Goal: Task Accomplishment & Management: Manage account settings

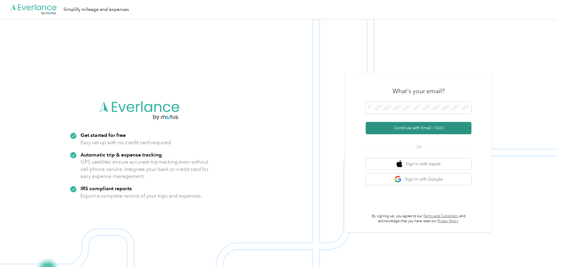
click at [423, 127] on button "Continue with Email / SSO" at bounding box center [418, 128] width 106 height 12
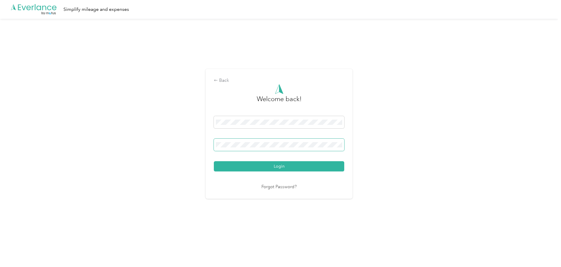
click at [214, 161] on button "Login" at bounding box center [279, 166] width 130 height 10
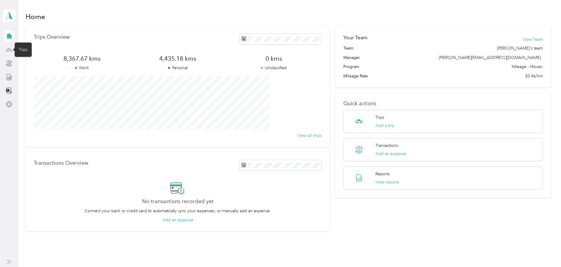
click at [11, 50] on icon at bounding box center [9, 50] width 6 height 6
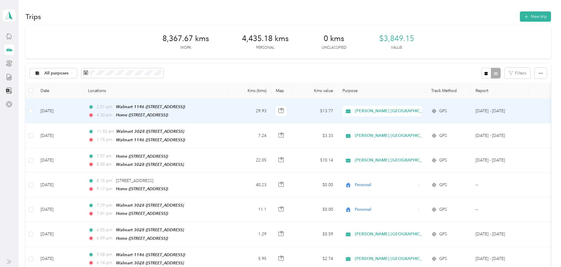
click at [268, 112] on td "29.93" at bounding box center [250, 111] width 42 height 25
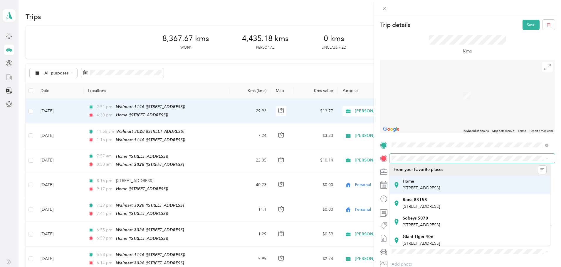
click at [415, 188] on span "[STREET_ADDRESS]" at bounding box center [420, 188] width 37 height 5
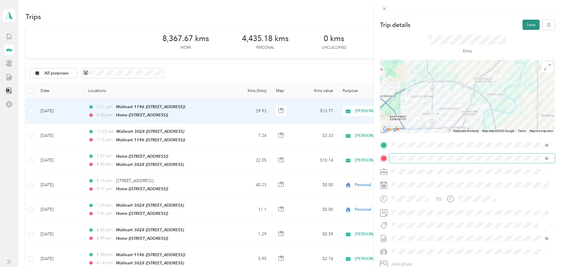
click at [526, 26] on button "Save" at bounding box center [530, 25] width 17 height 10
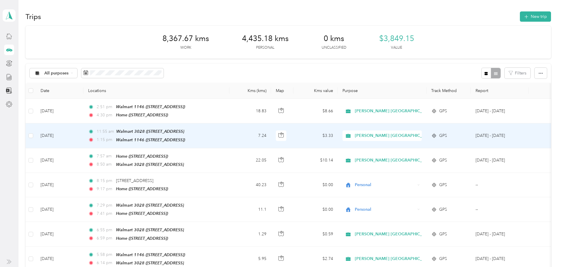
click at [267, 132] on td "7.24" at bounding box center [250, 136] width 42 height 25
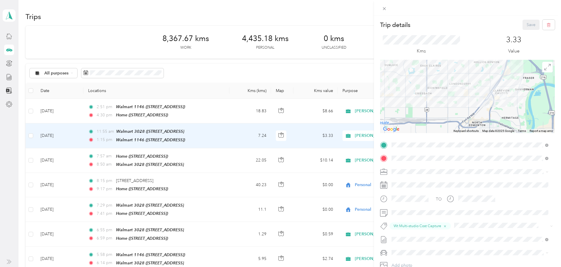
click at [261, 158] on div "Trip details Save This trip cannot be edited because it is either under review,…" at bounding box center [280, 133] width 561 height 267
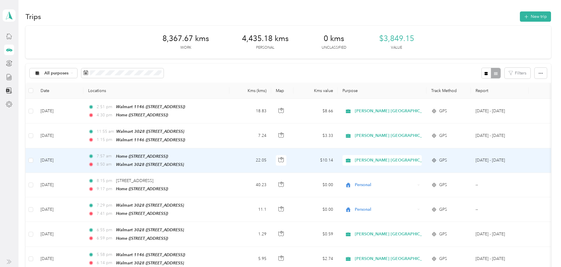
click at [260, 157] on td "22.05" at bounding box center [250, 161] width 42 height 25
click at [260, 157] on div at bounding box center [280, 133] width 561 height 267
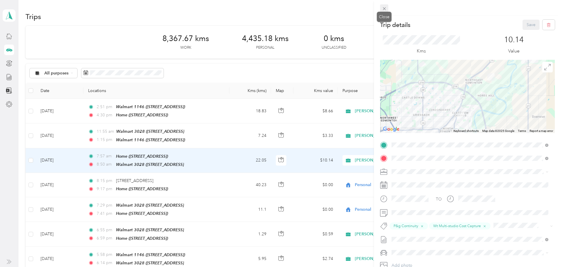
click at [383, 4] on span at bounding box center [384, 8] width 8 height 8
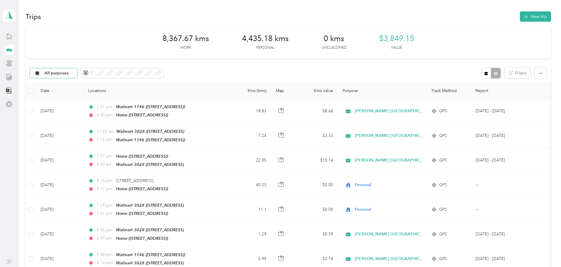
click at [69, 73] on span "All purposes" at bounding box center [56, 73] width 24 height 4
click at [105, 93] on span "Unclassified" at bounding box center [128, 94] width 80 height 6
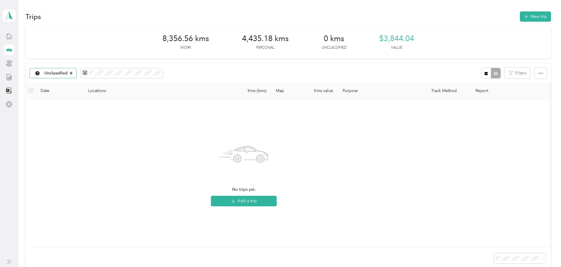
click at [72, 74] on icon at bounding box center [71, 73] width 2 height 2
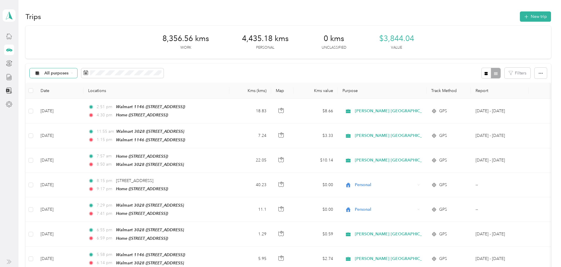
click at [69, 73] on span "All purposes" at bounding box center [56, 73] width 24 height 4
click at [101, 115] on span "Personal" at bounding box center [128, 115] width 80 height 6
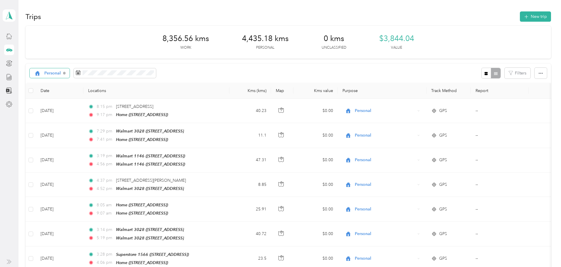
click at [61, 72] on span "Personal" at bounding box center [52, 73] width 17 height 4
click at [101, 105] on span "[PERSON_NAME] [GEOGRAPHIC_DATA]" at bounding box center [128, 104] width 80 height 6
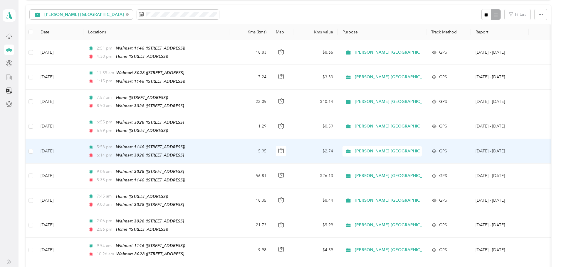
scroll to position [88, 0]
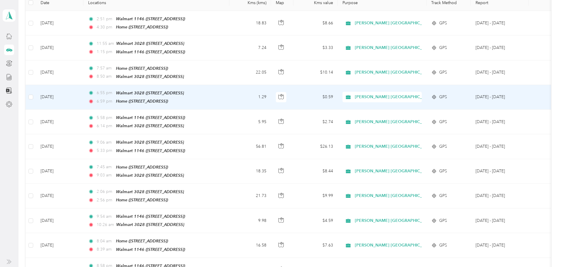
click at [265, 91] on td "1.29" at bounding box center [250, 97] width 42 height 25
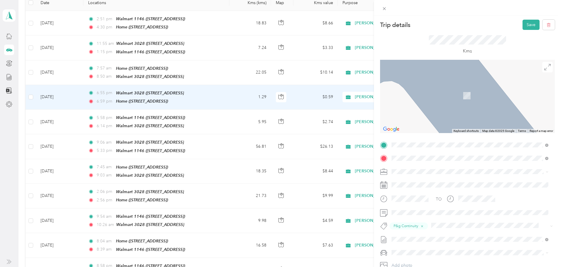
click at [419, 185] on div "Home [STREET_ADDRESS]" at bounding box center [420, 185] width 37 height 12
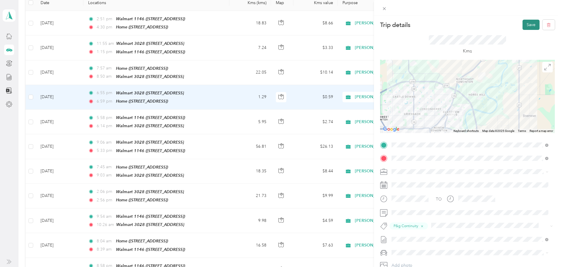
click at [526, 24] on button "Save" at bounding box center [530, 25] width 17 height 10
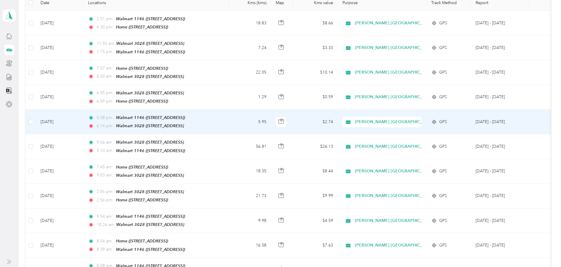
click at [260, 118] on td "5.95" at bounding box center [250, 122] width 42 height 25
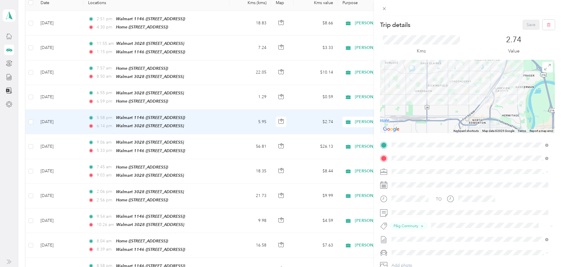
click at [260, 118] on div "Trip details Save This trip cannot be edited because it is either under review,…" at bounding box center [280, 133] width 561 height 267
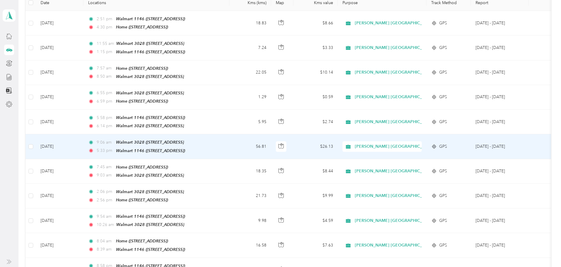
click at [267, 148] on td "56.81" at bounding box center [250, 146] width 42 height 25
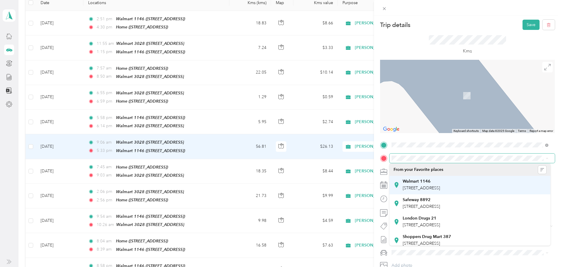
click at [440, 185] on div "Walmart [STREET_ADDRESS]" at bounding box center [420, 185] width 37 height 12
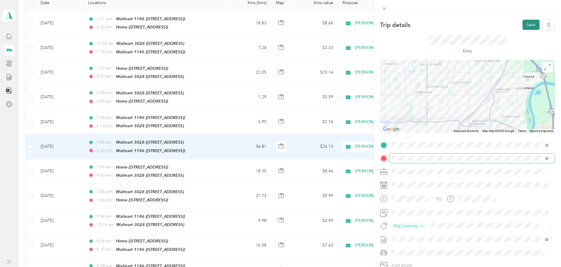
click at [524, 26] on button "Save" at bounding box center [530, 25] width 17 height 10
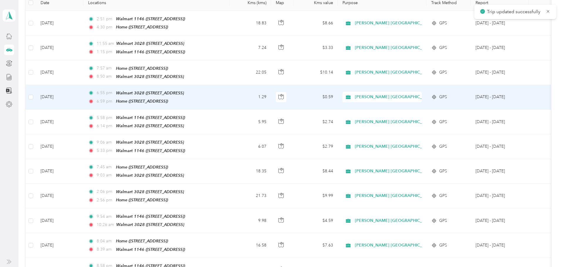
click at [260, 97] on td "1.29" at bounding box center [250, 97] width 42 height 25
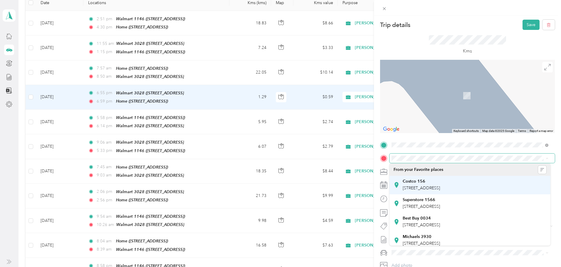
click at [414, 182] on strong "Costco 156" at bounding box center [413, 181] width 23 height 5
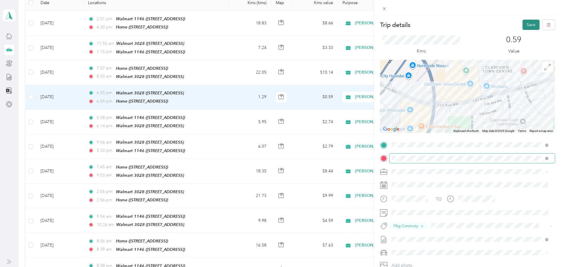
click at [529, 23] on button "Save" at bounding box center [530, 25] width 17 height 10
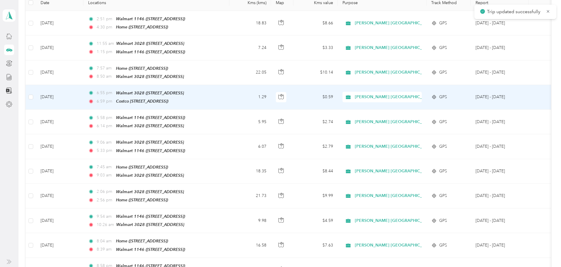
click at [266, 96] on td "1.29" at bounding box center [250, 97] width 42 height 25
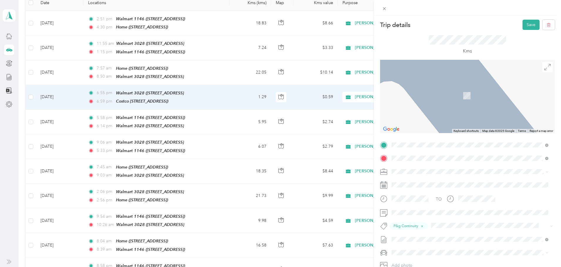
click at [410, 186] on span "[STREET_ADDRESS]" at bounding box center [420, 188] width 37 height 5
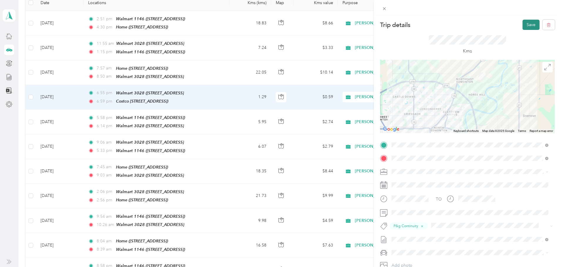
click at [530, 24] on button "Save" at bounding box center [530, 25] width 17 height 10
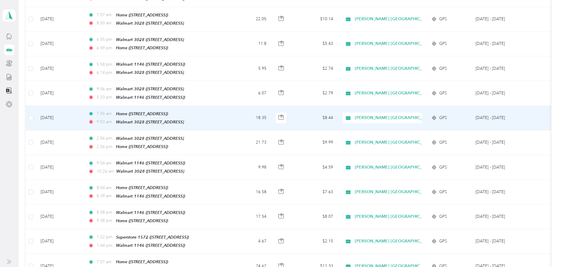
scroll to position [147, 0]
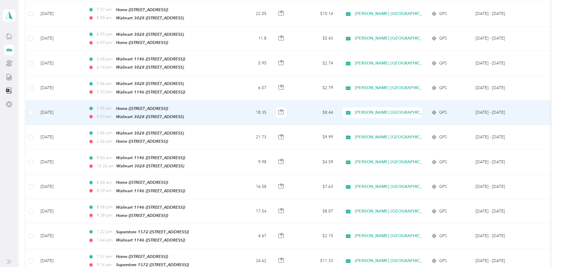
click at [266, 107] on td "18.35" at bounding box center [250, 113] width 42 height 25
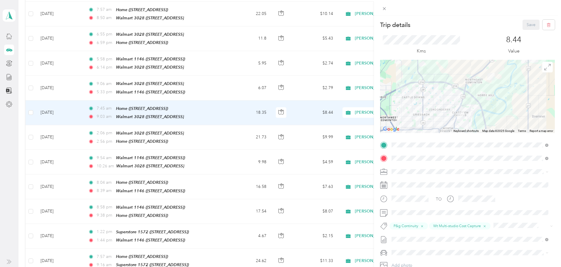
click at [269, 158] on div "Trip details Save This trip cannot be edited because it is either under review,…" at bounding box center [280, 133] width 561 height 267
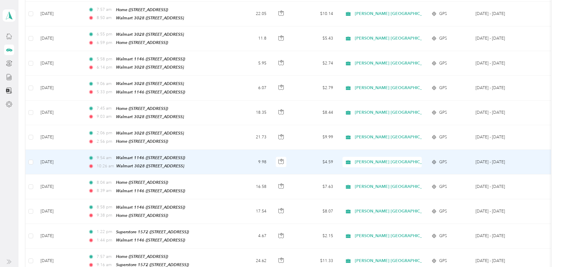
click at [269, 158] on td "9.98" at bounding box center [250, 162] width 42 height 25
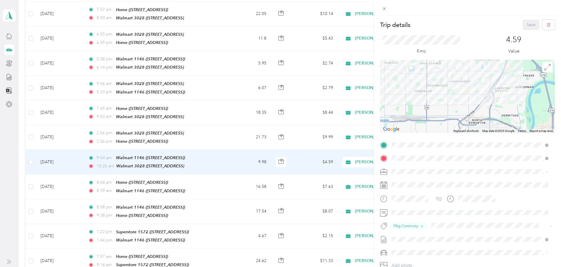
click at [264, 136] on div "Trip details Save This trip cannot be edited because it is either under review,…" at bounding box center [280, 133] width 561 height 267
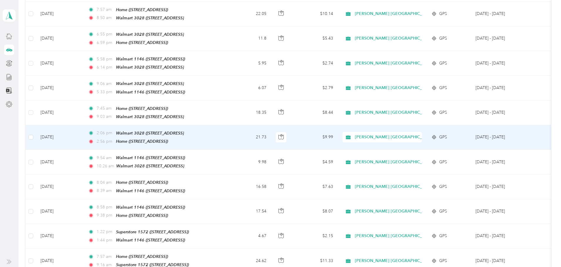
click at [264, 136] on td "21.73" at bounding box center [250, 137] width 42 height 25
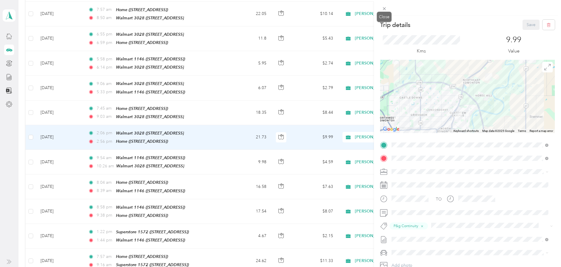
drag, startPoint x: 383, startPoint y: 6, endPoint x: 361, endPoint y: 33, distance: 34.2
click at [383, 6] on icon at bounding box center [384, 8] width 5 height 5
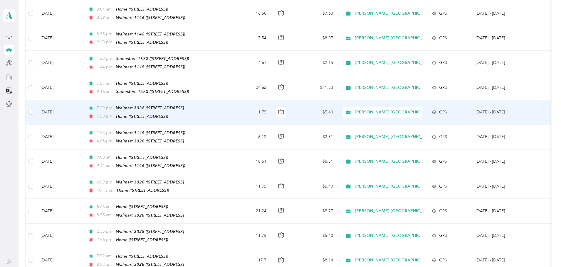
scroll to position [323, 0]
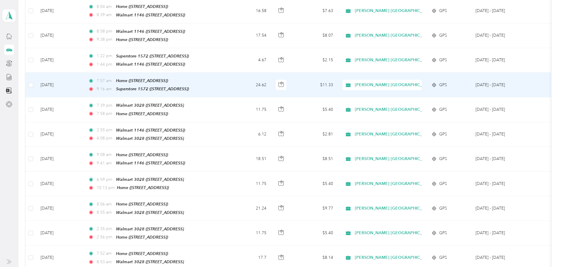
click at [270, 76] on td "24.62" at bounding box center [250, 85] width 42 height 25
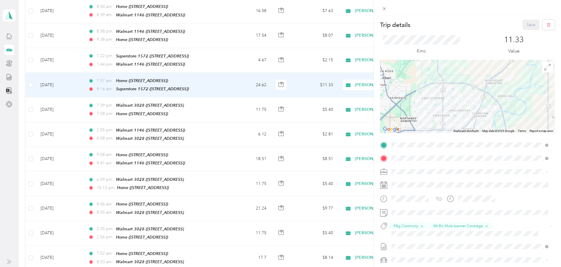
click at [270, 76] on div "Trip details Save This trip cannot be edited because it is either under review,…" at bounding box center [280, 133] width 561 height 267
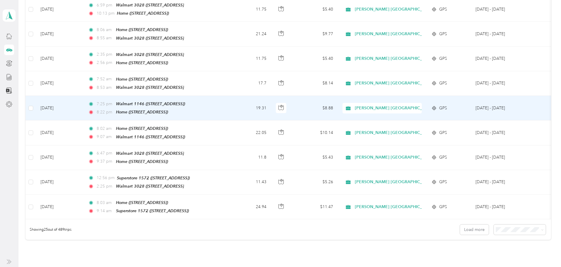
scroll to position [499, 0]
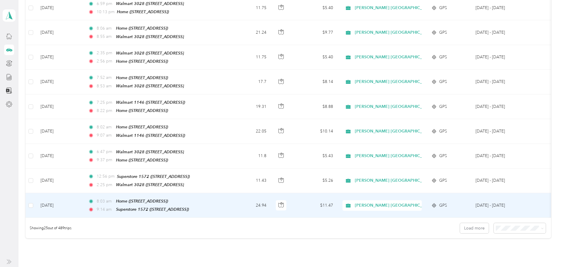
click at [264, 193] on td "24.94" at bounding box center [250, 205] width 42 height 25
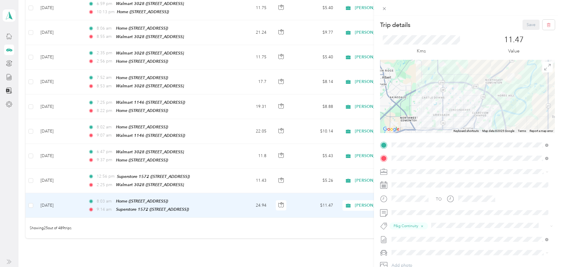
click at [264, 193] on div "Trip details Save This trip cannot be edited because it is either under review,…" at bounding box center [280, 133] width 561 height 267
